Goal: Use online tool/utility: Utilize a website feature to perform a specific function

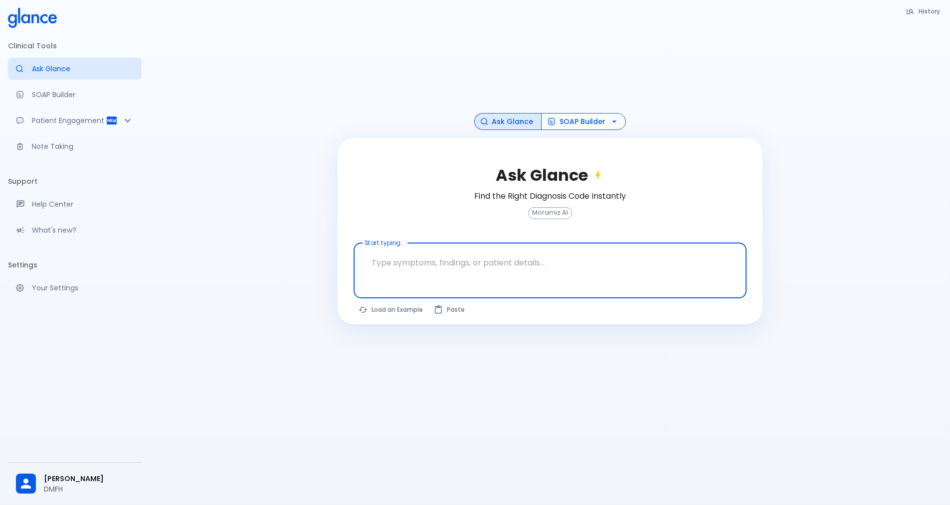
click at [610, 123] on icon "button" at bounding box center [614, 122] width 10 height 10
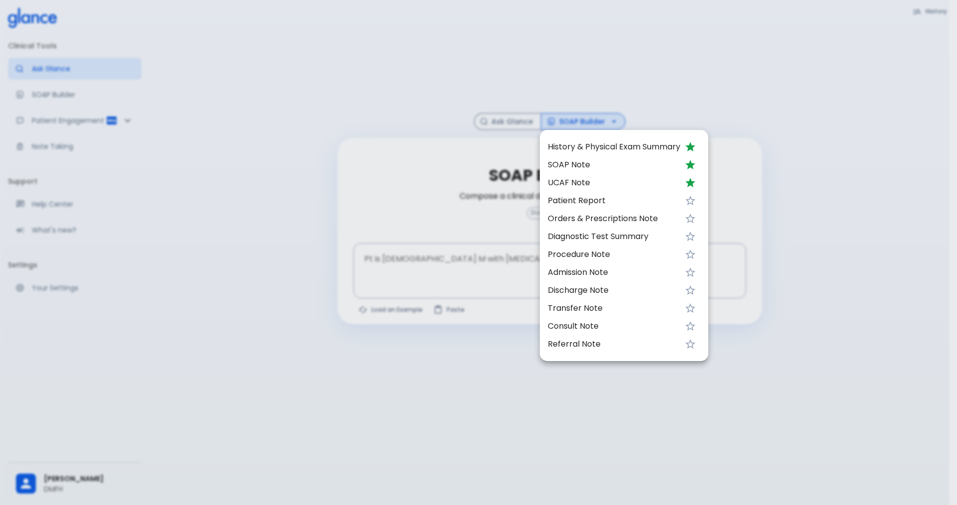
click at [575, 183] on span "UCAF Note" at bounding box center [614, 183] width 133 height 12
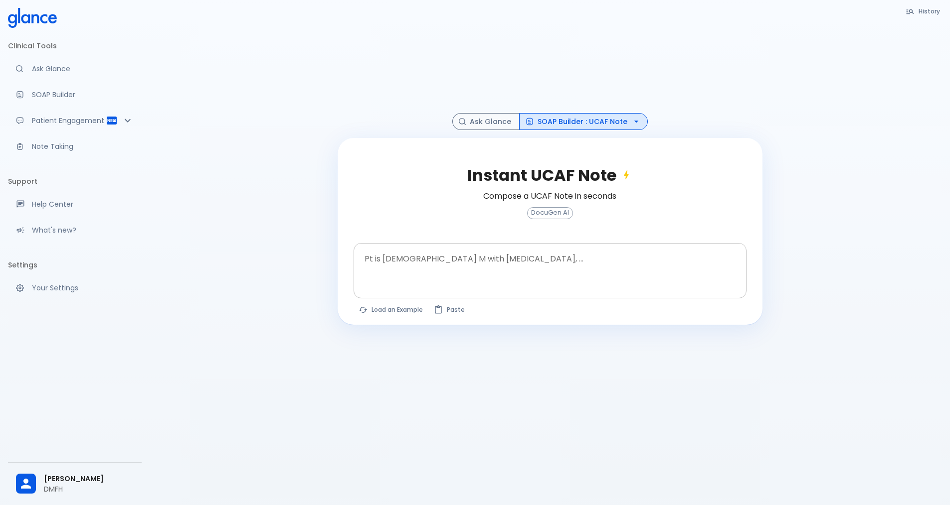
click at [413, 272] on textarea "Pt is [DEMOGRAPHIC_DATA] M with [MEDICAL_DATA], ..." at bounding box center [549, 262] width 379 height 31
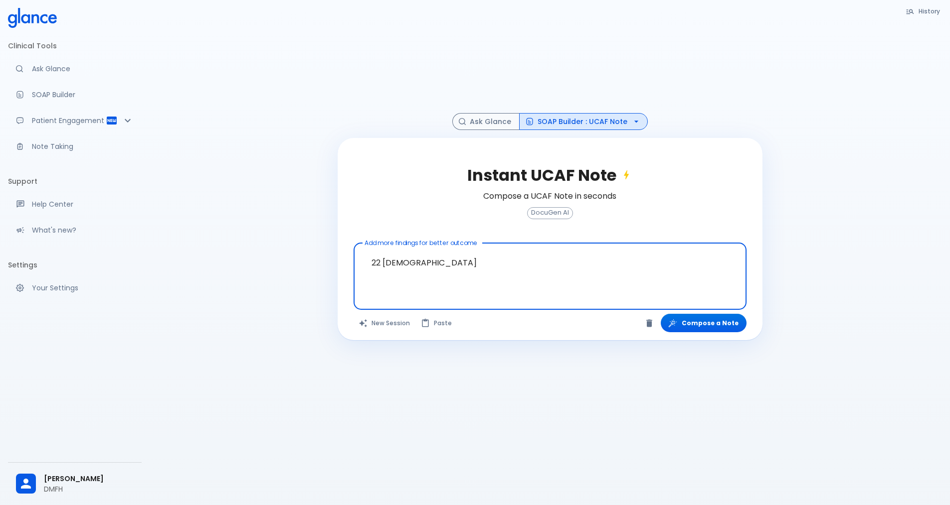
paste textarea "Generalized [MEDICAL_DATA] pain and fatigue along with [MEDICAL_DATA], affectin…"
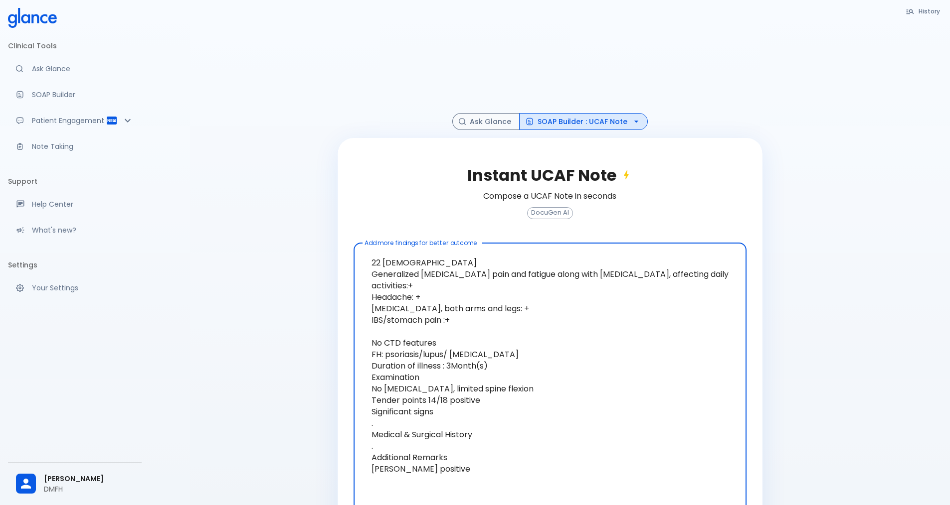
click at [491, 293] on textarea "22 [DEMOGRAPHIC_DATA] Generalized [MEDICAL_DATA] pain and fatigue along with [M…" at bounding box center [549, 371] width 379 height 249
click at [423, 333] on textarea "22 [DEMOGRAPHIC_DATA] Generalized [MEDICAL_DATA] pain and fatigue along with [M…" at bounding box center [549, 371] width 379 height 249
click at [510, 351] on textarea "22 [DEMOGRAPHIC_DATA] Generalized [MEDICAL_DATA] pain and fatigue along with [M…" at bounding box center [549, 371] width 379 height 249
drag, startPoint x: 513, startPoint y: 362, endPoint x: 486, endPoint y: 367, distance: 27.3
click at [493, 367] on textarea "22 [DEMOGRAPHIC_DATA] Generalized [MEDICAL_DATA] pain and fatigue along with [M…" at bounding box center [549, 371] width 379 height 249
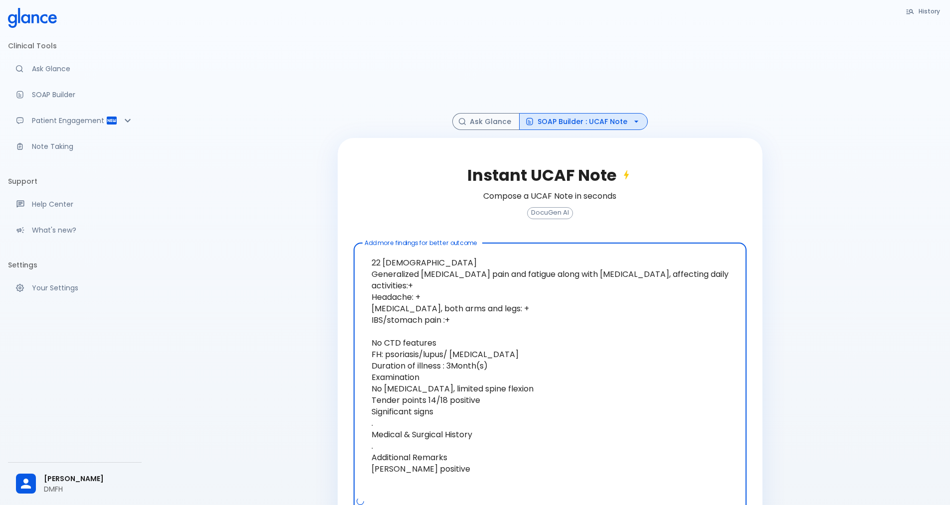
click at [503, 369] on textarea "22 [DEMOGRAPHIC_DATA] Generalized [MEDICAL_DATA] pain and fatigue along with [M…" at bounding box center [549, 371] width 379 height 249
click at [486, 369] on textarea "22 [DEMOGRAPHIC_DATA] Generalized [MEDICAL_DATA] pain and fatigue along with [M…" at bounding box center [549, 371] width 379 height 249
click at [555, 369] on textarea "22 [DEMOGRAPHIC_DATA] Generalized [MEDICAL_DATA] pain and fatigue along with [M…" at bounding box center [549, 371] width 379 height 249
click at [427, 376] on textarea "22 [DEMOGRAPHIC_DATA] Generalized [MEDICAL_DATA] pain and fatigue along with [M…" at bounding box center [549, 371] width 379 height 249
drag, startPoint x: 459, startPoint y: 378, endPoint x: 337, endPoint y: 378, distance: 121.1
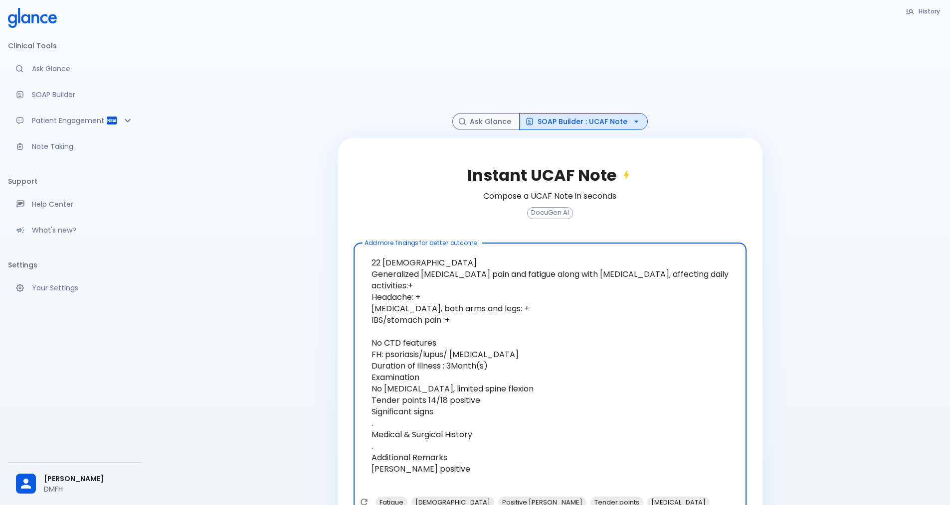
click at [337, 378] on div "Instant UCAF Note Compose a UCAF Note in seconds DocuGen AI Add more findings f…" at bounding box center [549, 342] width 425 height 409
click at [424, 417] on textarea "22 [DEMOGRAPHIC_DATA] Generalized [MEDICAL_DATA] pain and fatigue along with [M…" at bounding box center [549, 371] width 379 height 249
drag, startPoint x: 498, startPoint y: 435, endPoint x: 351, endPoint y: 426, distance: 147.3
click at [351, 426] on div "Instant UCAF Note Compose a UCAF Note in seconds DocuGen AI Add more findings f…" at bounding box center [549, 342] width 425 height 409
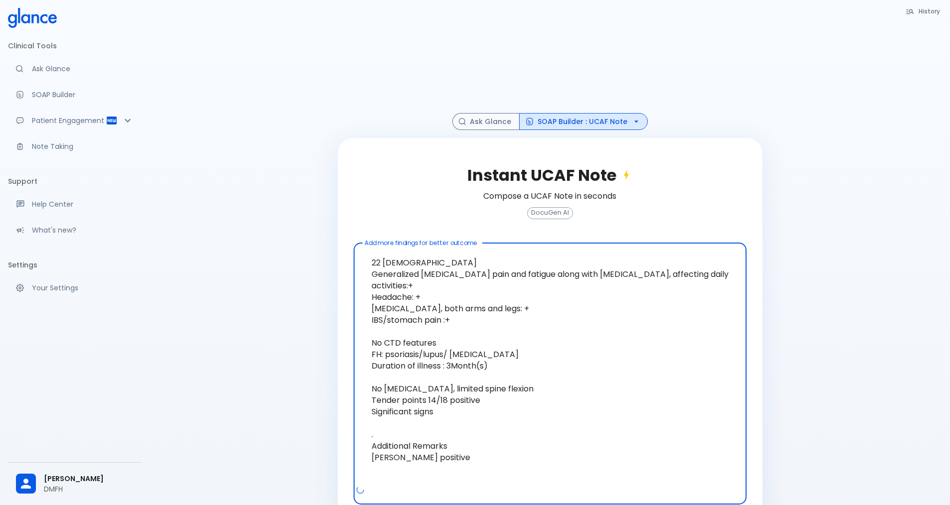
drag, startPoint x: 469, startPoint y: 450, endPoint x: 356, endPoint y: 435, distance: 113.6
click at [356, 435] on div "22 [DEMOGRAPHIC_DATA] Generalized [MEDICAL_DATA] pain and fatigue along with [M…" at bounding box center [549, 374] width 393 height 262
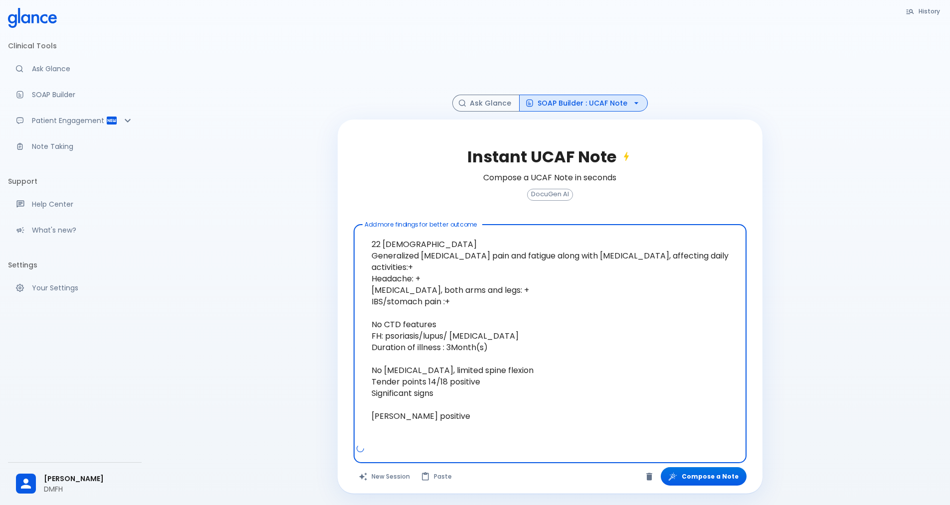
scroll to position [24, 0]
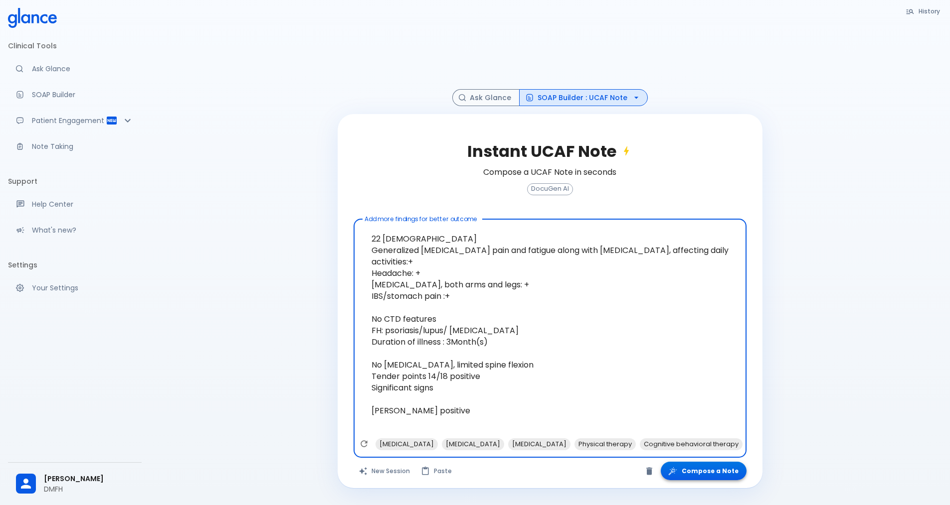
type textarea "22 [DEMOGRAPHIC_DATA] Generalized [MEDICAL_DATA] pain and fatigue along with [M…"
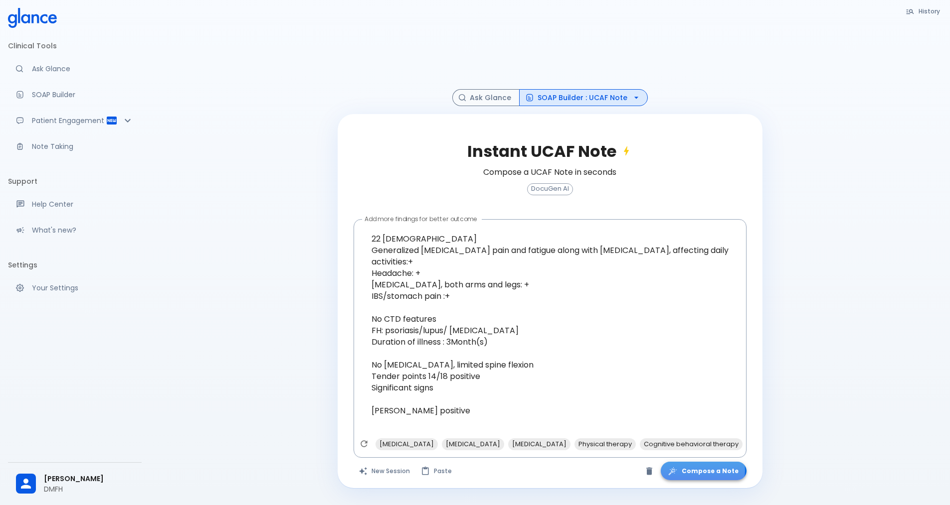
click at [708, 471] on button "Compose a Note" at bounding box center [703, 471] width 86 height 18
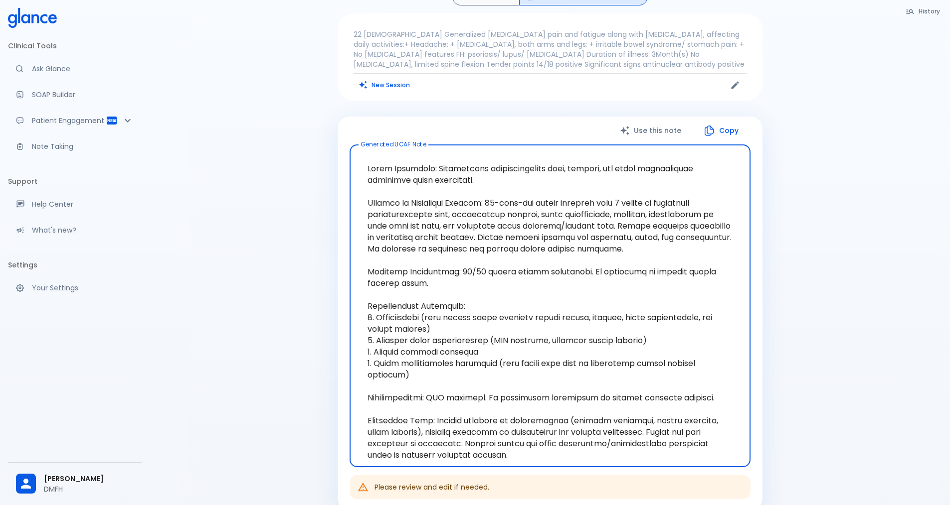
click at [591, 254] on textarea "Generated UCAF Note" at bounding box center [549, 306] width 387 height 307
click at [628, 251] on textarea "Generated UCAF Note" at bounding box center [549, 306] width 387 height 307
click at [418, 286] on textarea "Generated UCAF Note" at bounding box center [549, 306] width 387 height 307
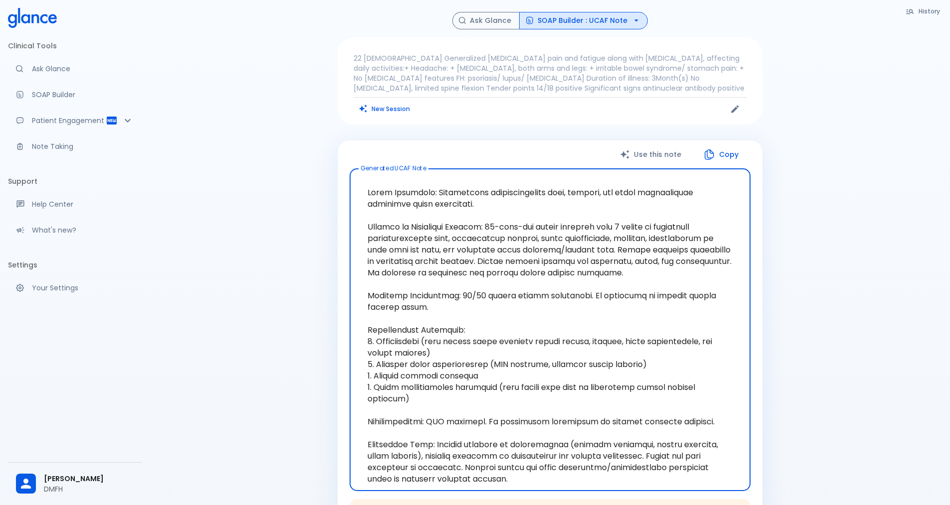
click at [658, 281] on textarea "Generated UCAF Note" at bounding box center [549, 330] width 387 height 307
drag, startPoint x: 655, startPoint y: 273, endPoint x: 480, endPoint y: 221, distance: 183.3
click at [480, 221] on textarea "Generated UCAF Note" at bounding box center [549, 330] width 387 height 307
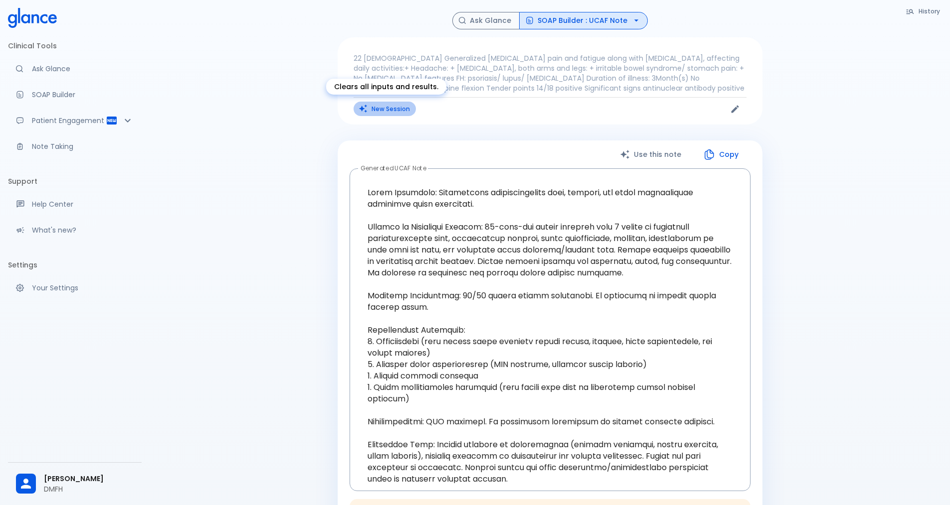
click at [381, 108] on button "New Session" at bounding box center [384, 109] width 62 height 14
